Goal: Find specific page/section: Find specific page/section

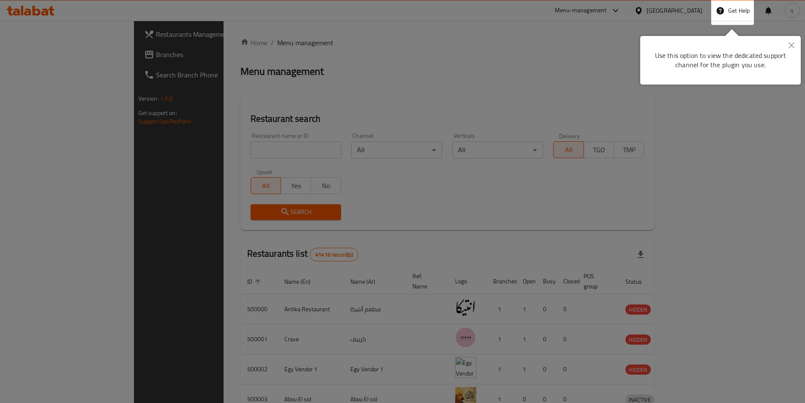
click at [678, 10] on div at bounding box center [402, 315] width 805 height 631
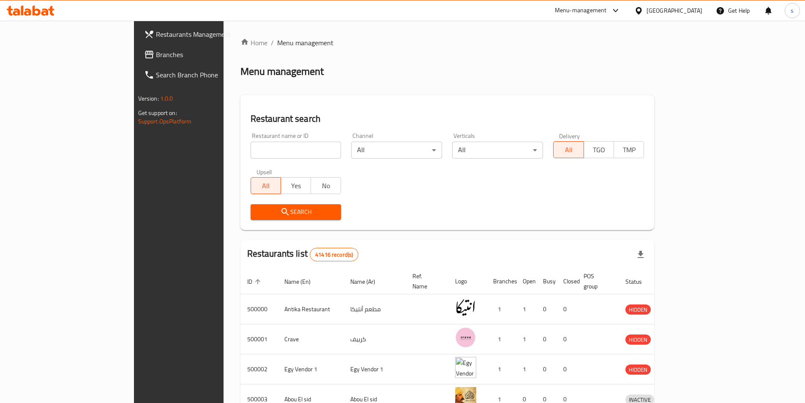
click at [691, 13] on div "[GEOGRAPHIC_DATA]" at bounding box center [675, 10] width 56 height 9
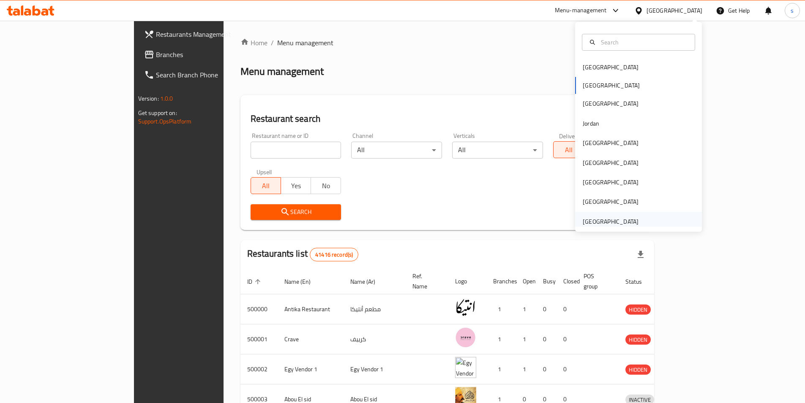
click at [598, 223] on div "[GEOGRAPHIC_DATA]" at bounding box center [611, 221] width 56 height 9
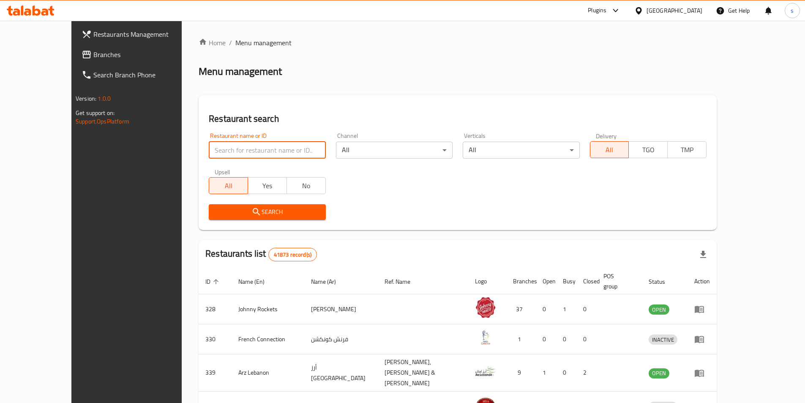
click at [244, 156] on input "search" at bounding box center [267, 150] width 117 height 17
click at [211, 152] on input "search" at bounding box center [267, 150] width 117 height 17
paste input "780009"
type input "780009"
click button "Search" at bounding box center [267, 212] width 117 height 16
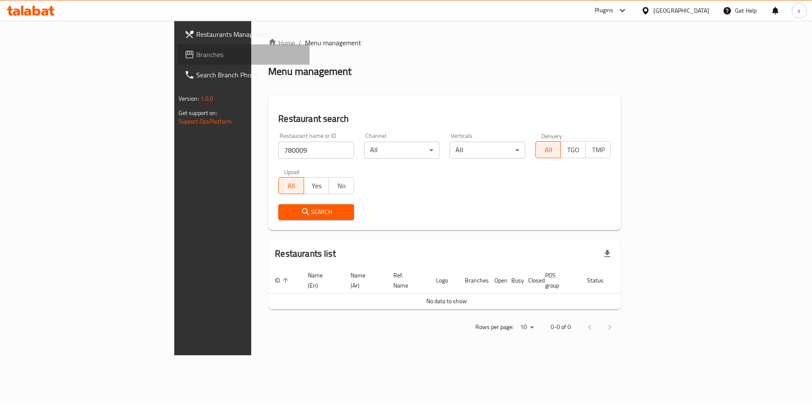
click at [196, 54] on span "Branches" at bounding box center [249, 54] width 107 height 10
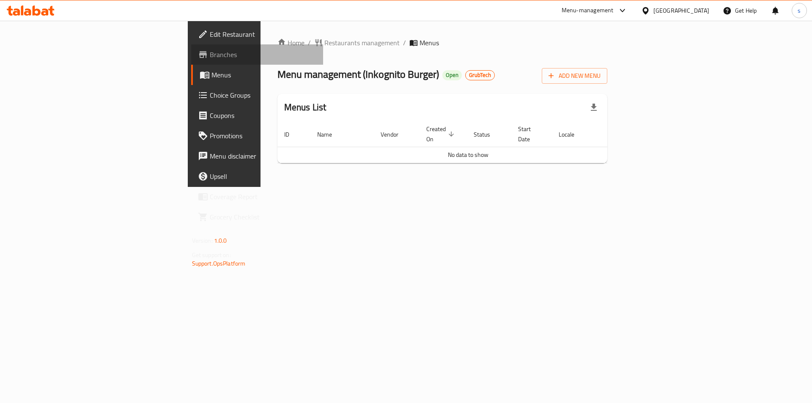
click at [210, 55] on span "Branches" at bounding box center [263, 54] width 107 height 10
